Goal: Transaction & Acquisition: Purchase product/service

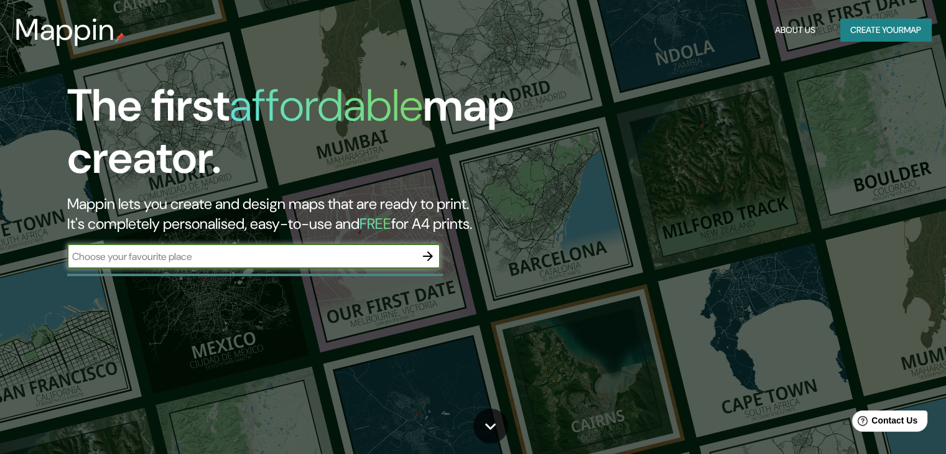
click at [266, 254] on input "text" at bounding box center [241, 256] width 348 height 14
type input "lima comas"
click at [427, 257] on icon "button" at bounding box center [428, 256] width 10 height 10
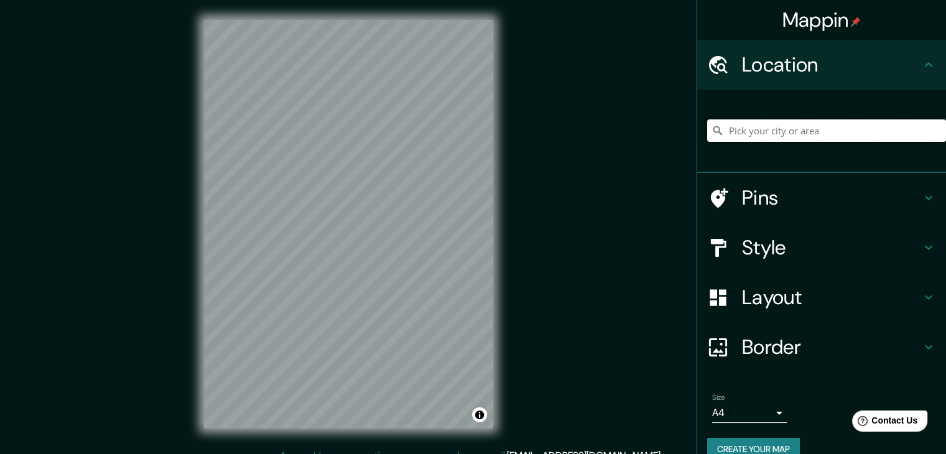
click at [756, 132] on input "Pick your city or area" at bounding box center [826, 130] width 239 height 22
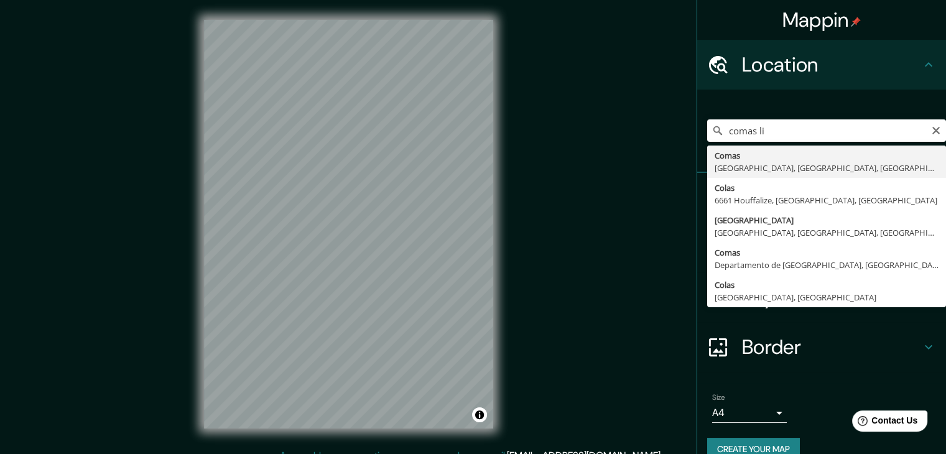
type input "Comas, [GEOGRAPHIC_DATA], [GEOGRAPHIC_DATA], [GEOGRAPHIC_DATA]"
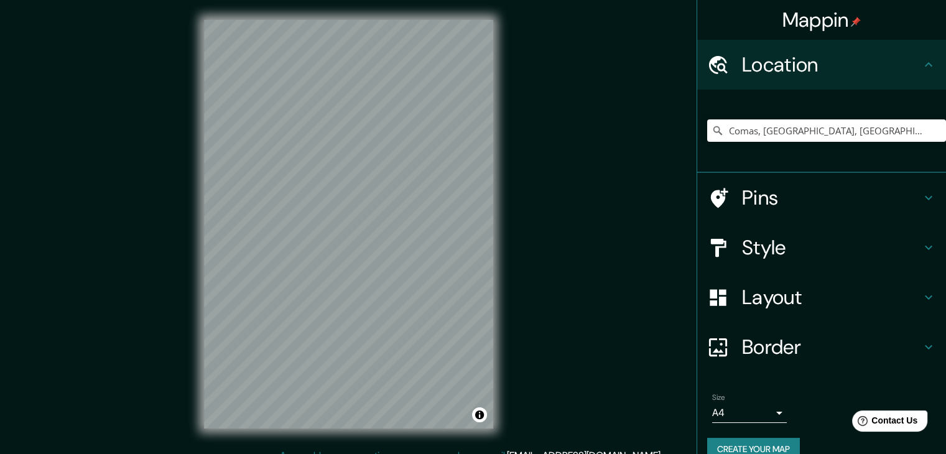
click at [772, 246] on h4 "Style" at bounding box center [831, 247] width 179 height 25
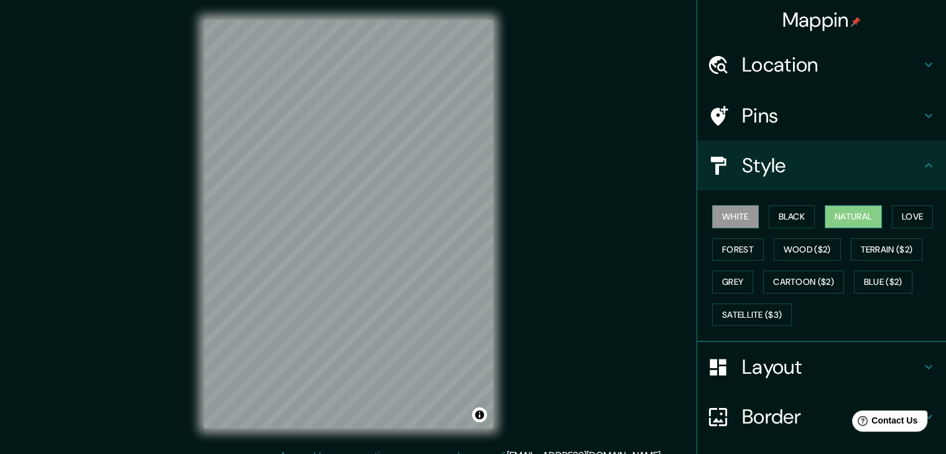
click at [853, 210] on button "Natural" at bounding box center [853, 216] width 57 height 23
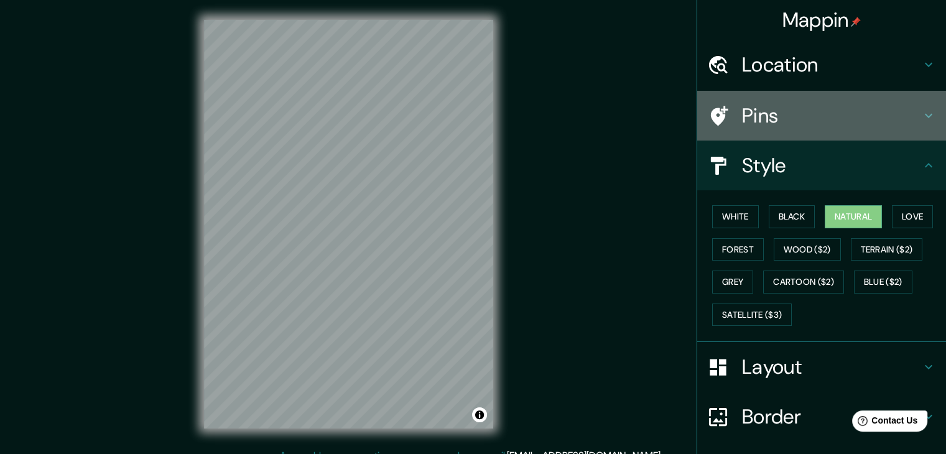
click at [795, 114] on h4 "Pins" at bounding box center [831, 115] width 179 height 25
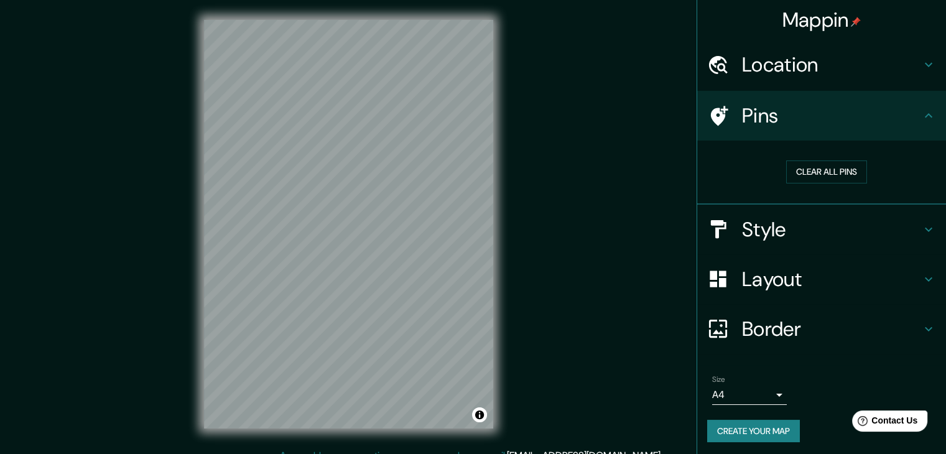
click at [817, 277] on h4 "Layout" at bounding box center [831, 279] width 179 height 25
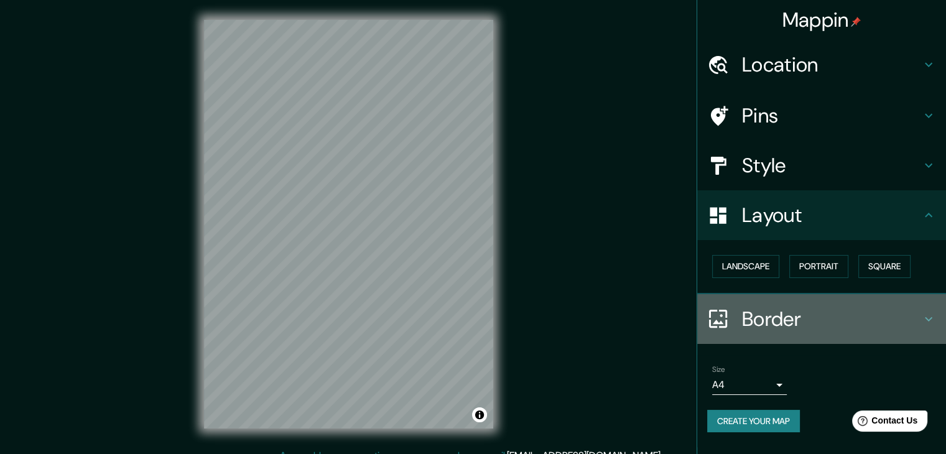
click at [776, 317] on h4 "Border" at bounding box center [831, 319] width 179 height 25
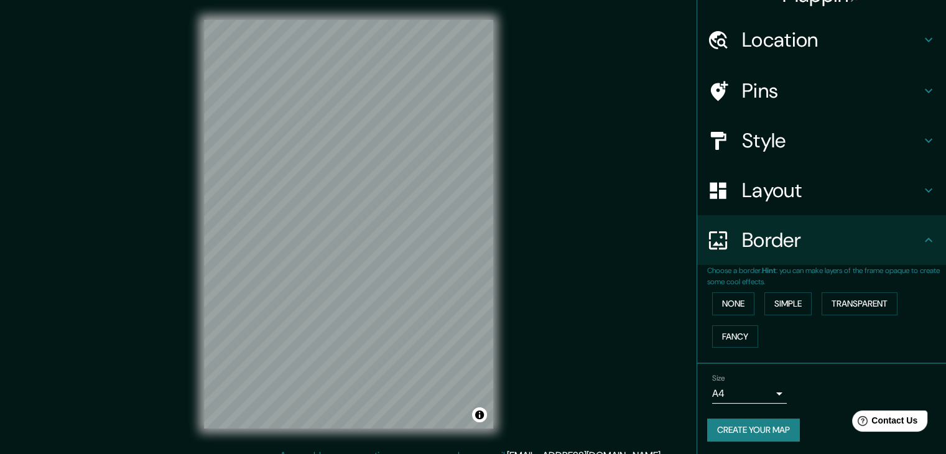
scroll to position [26, 0]
click at [783, 298] on button "Simple" at bounding box center [787, 302] width 47 height 23
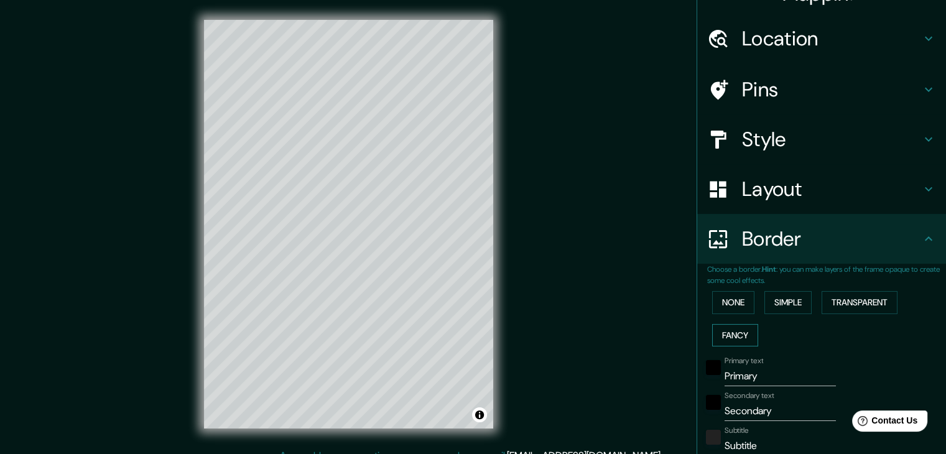
click at [747, 327] on button "Fancy" at bounding box center [735, 335] width 46 height 23
click at [729, 307] on button "None" at bounding box center [733, 302] width 42 height 23
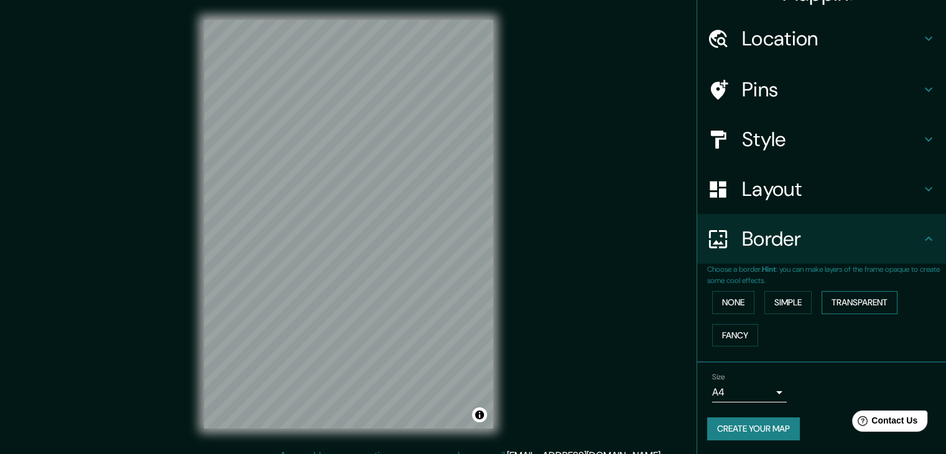
click at [834, 302] on button "Transparent" at bounding box center [860, 302] width 76 height 23
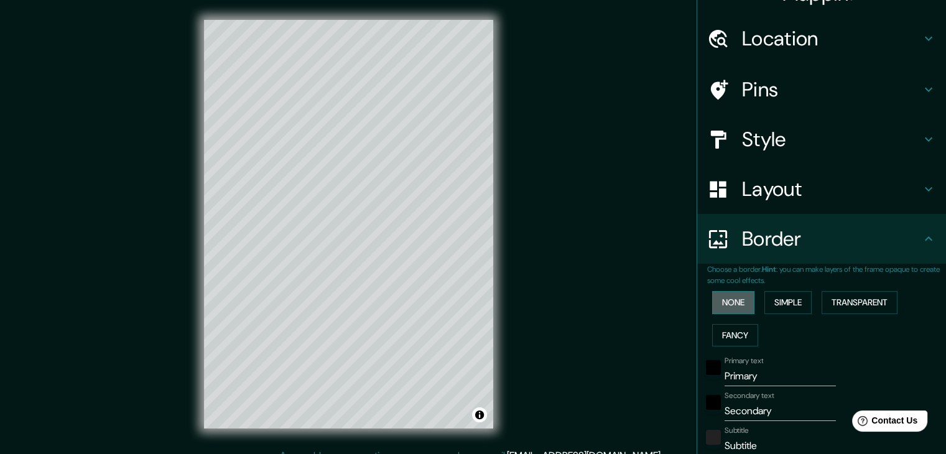
click at [733, 305] on button "None" at bounding box center [733, 302] width 42 height 23
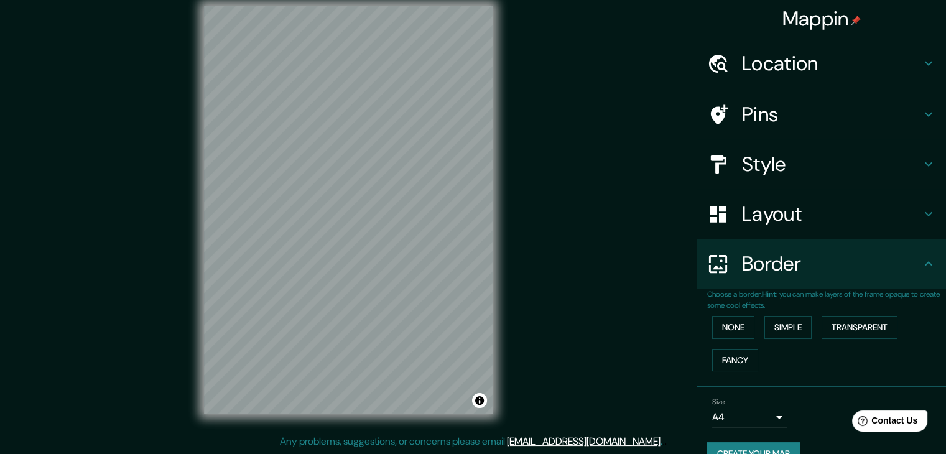
scroll to position [0, 0]
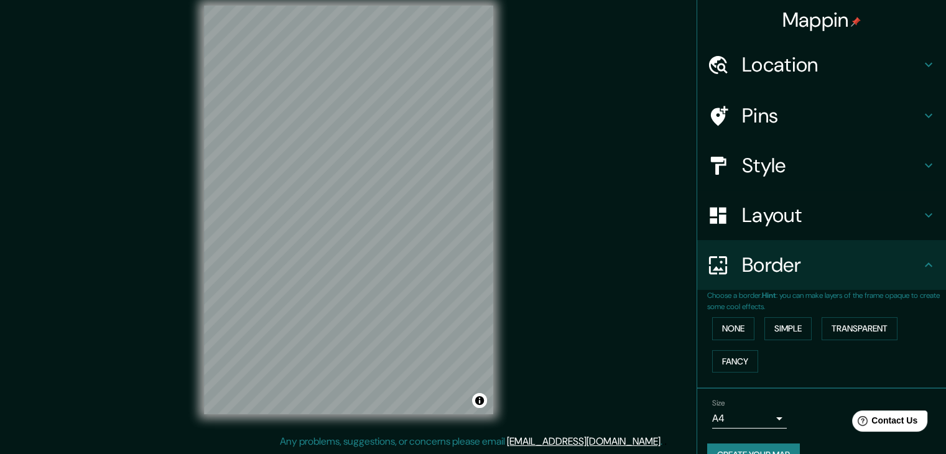
click at [777, 177] on h4 "Style" at bounding box center [831, 165] width 179 height 25
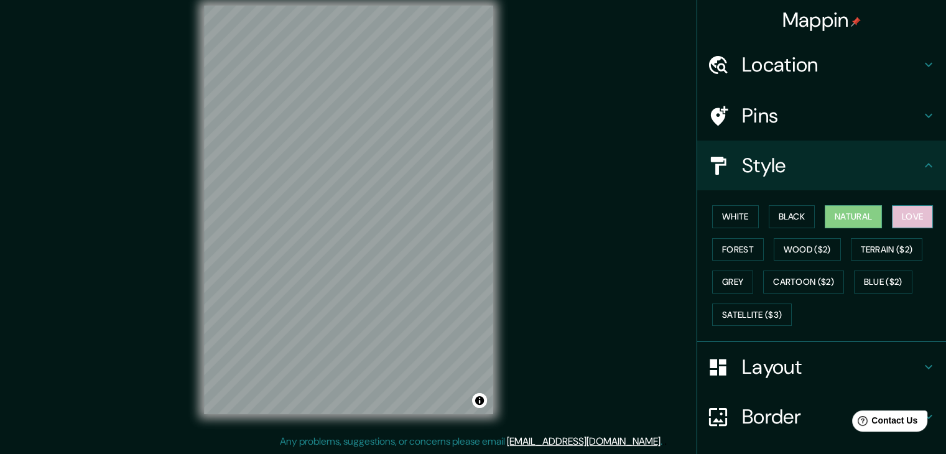
click at [898, 218] on button "Love" at bounding box center [912, 216] width 41 height 23
click at [713, 251] on button "Forest" at bounding box center [738, 249] width 52 height 23
click at [858, 207] on button "Natural" at bounding box center [853, 216] width 57 height 23
click at [755, 113] on h4 "Pins" at bounding box center [831, 115] width 179 height 25
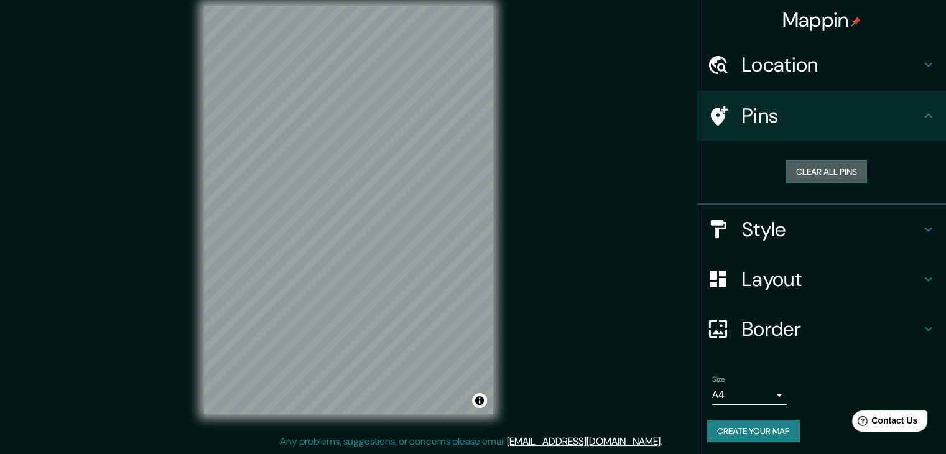
click at [813, 175] on button "Clear all pins" at bounding box center [826, 171] width 81 height 23
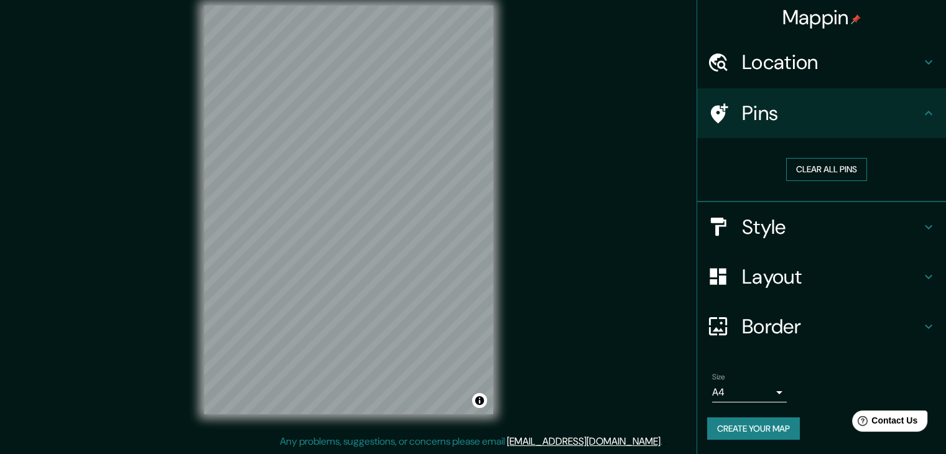
click at [833, 174] on button "Clear all pins" at bounding box center [826, 169] width 81 height 23
click at [819, 164] on button "Clear all pins" at bounding box center [826, 169] width 81 height 23
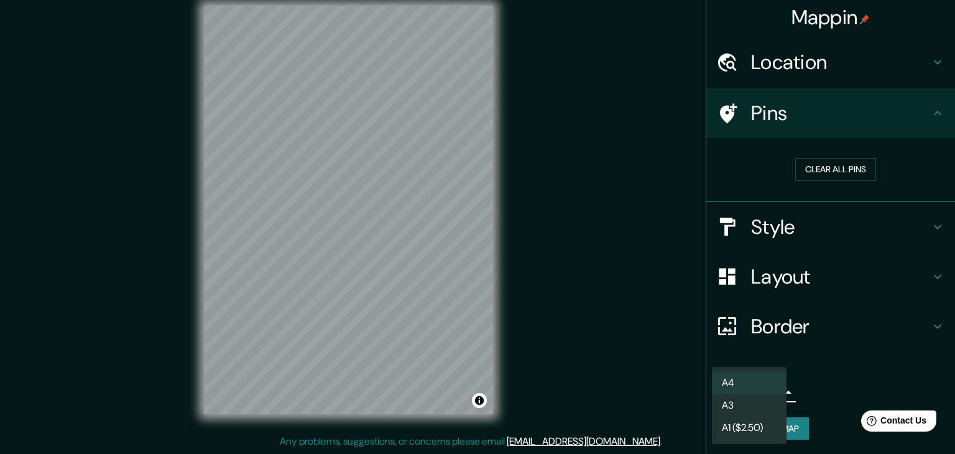
click at [774, 392] on body "Mappin Location [GEOGRAPHIC_DATA], [GEOGRAPHIC_DATA], [GEOGRAPHIC_DATA], [GEOGR…" at bounding box center [477, 213] width 955 height 454
click at [759, 407] on li "A3" at bounding box center [749, 405] width 75 height 22
click at [751, 389] on body "Mappin Location [GEOGRAPHIC_DATA], [GEOGRAPHIC_DATA], [GEOGRAPHIC_DATA], [GEOGR…" at bounding box center [477, 213] width 955 height 454
click at [755, 379] on li "A4" at bounding box center [749, 383] width 75 height 22
type input "single"
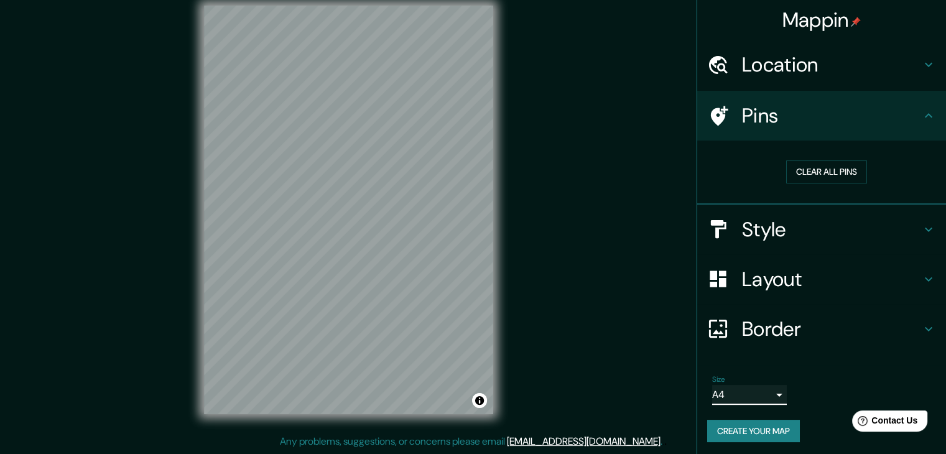
scroll to position [0, 0]
